Goal: Find specific page/section: Find specific page/section

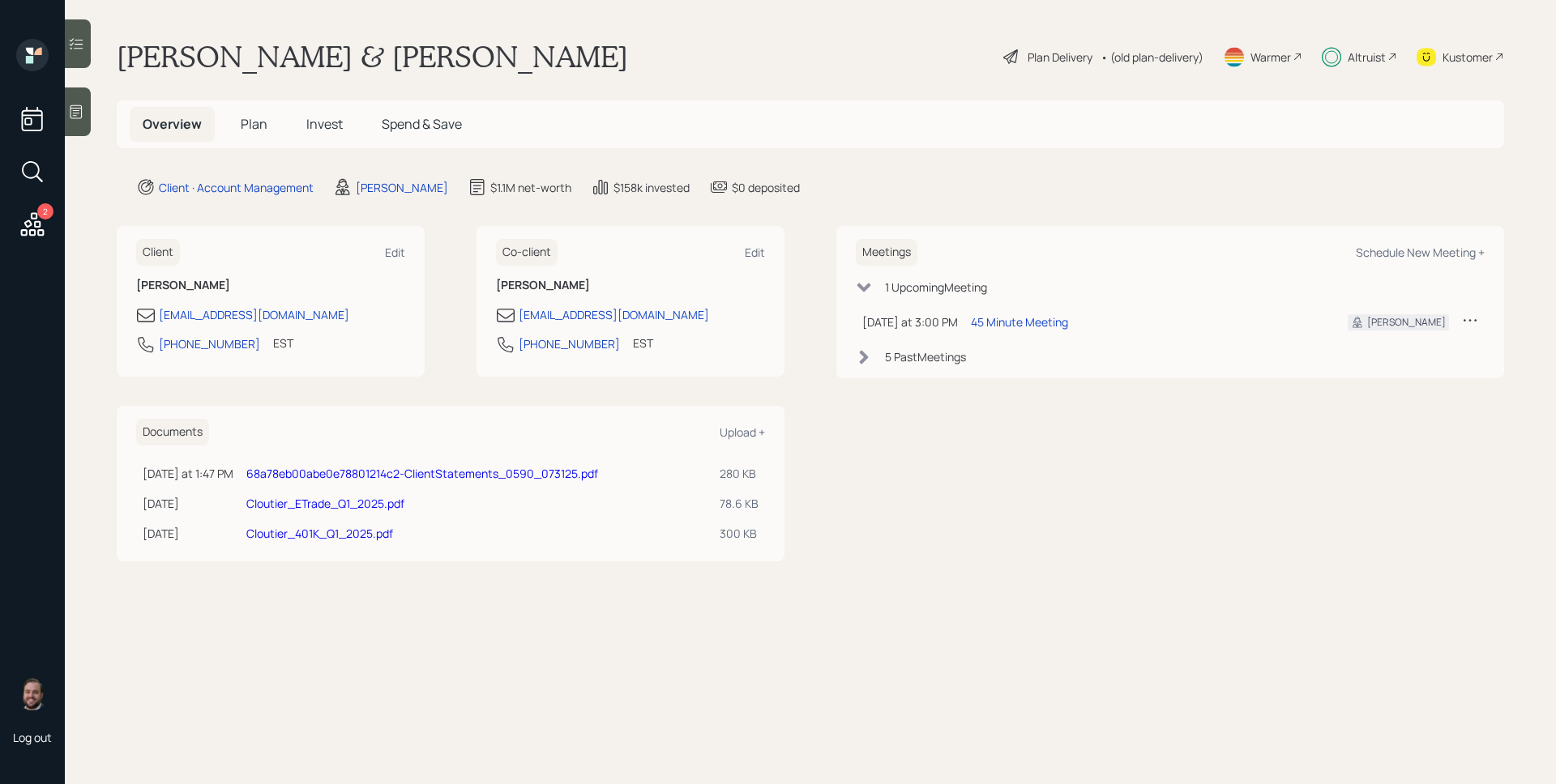
click at [267, 122] on h5 "Plan" at bounding box center [253, 124] width 53 height 35
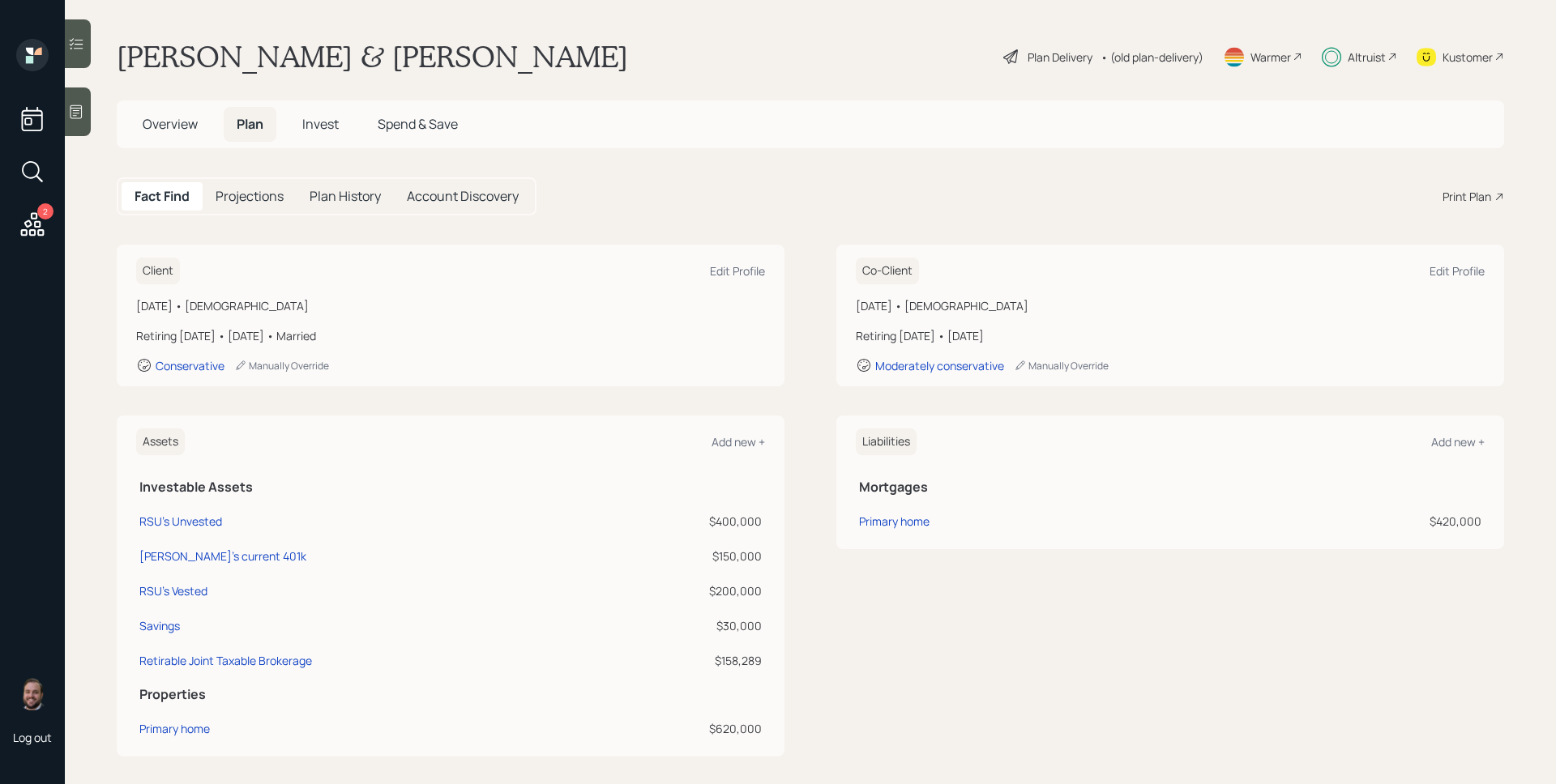
click at [159, 114] on h5 "Overview" at bounding box center [171, 124] width 81 height 35
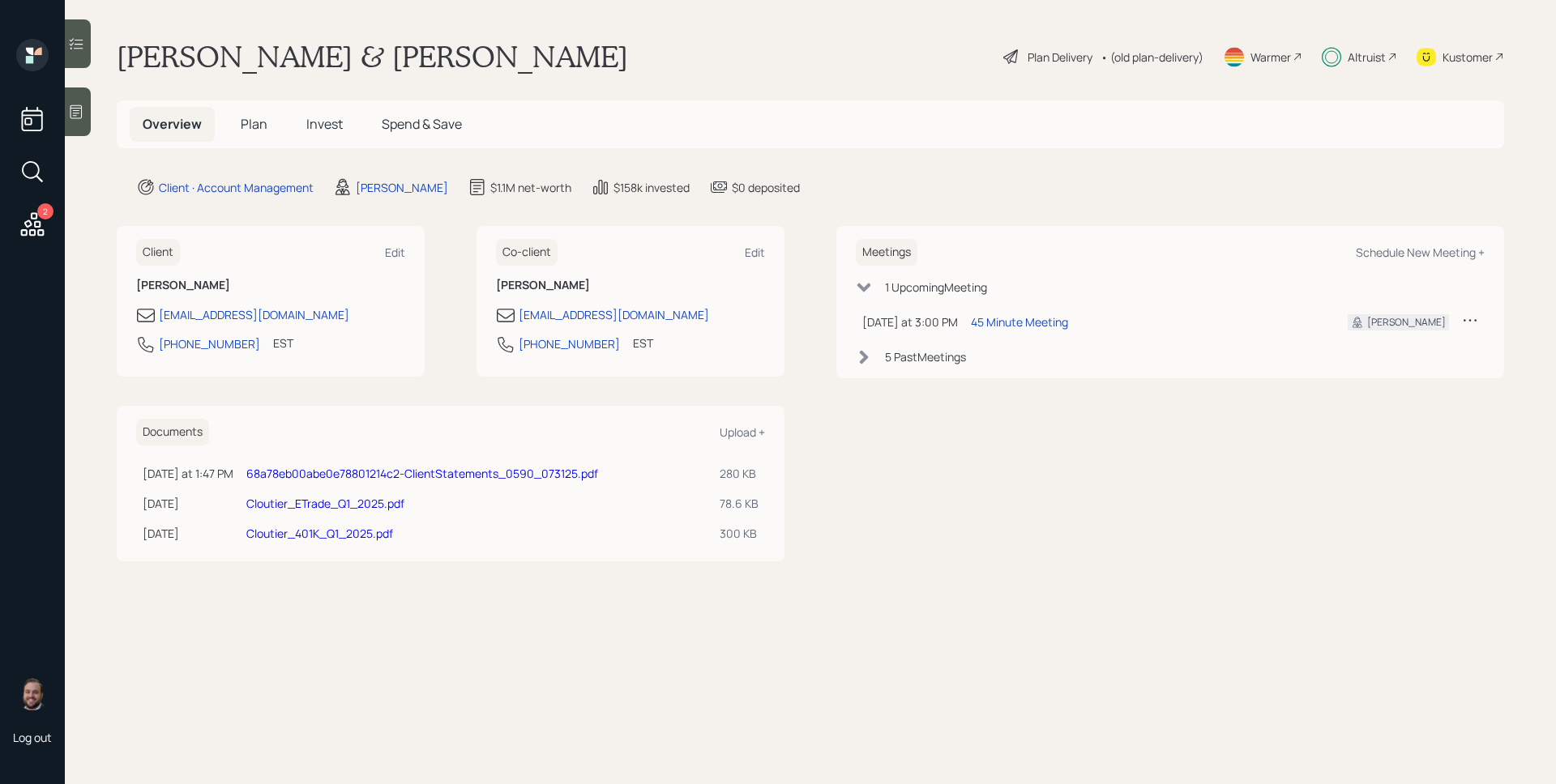
click at [359, 507] on link "Cloutier_ETrade_Q1_2025.pdf" at bounding box center [326, 504] width 158 height 15
click at [319, 476] on link "68a78eb00abe0e78801214c2-ClientStatements_0590_073125.pdf" at bounding box center [422, 474] width 352 height 15
click at [337, 533] on link "Cloutier_401K_Q1_2025.pdf" at bounding box center [320, 534] width 146 height 15
